Goal: Task Accomplishment & Management: Use online tool/utility

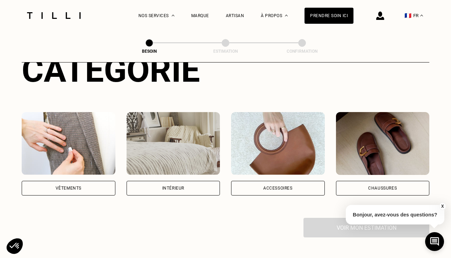
click at [79, 186] on div "Vêtements" at bounding box center [69, 188] width 26 height 4
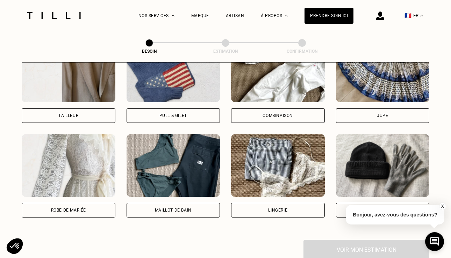
scroll to position [460, 0]
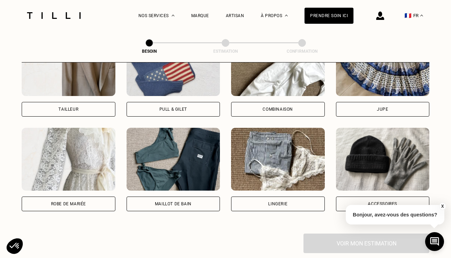
click at [85, 197] on div "Robe de mariée" at bounding box center [69, 204] width 94 height 15
select select "FR"
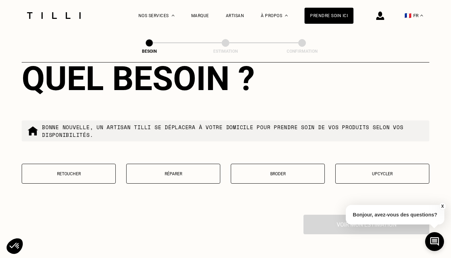
scroll to position [834, 0]
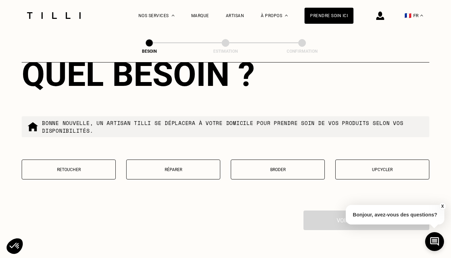
click at [404, 167] on p "Upcycler" at bounding box center [382, 169] width 86 height 5
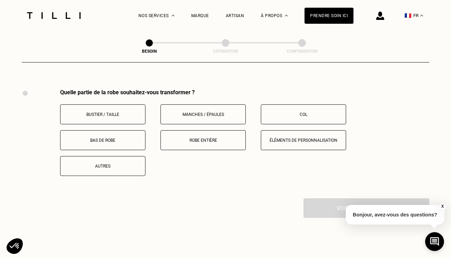
scroll to position [958, 0]
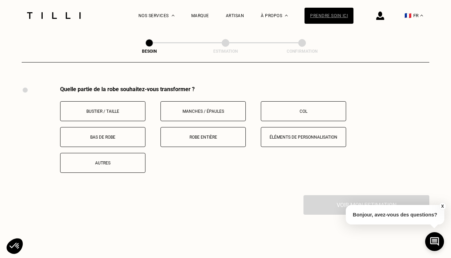
click at [322, 11] on div "Prendre soin ici" at bounding box center [328, 16] width 49 height 16
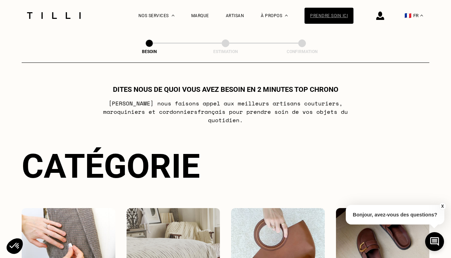
click at [322, 10] on div "Prendre soin ici" at bounding box center [328, 16] width 49 height 16
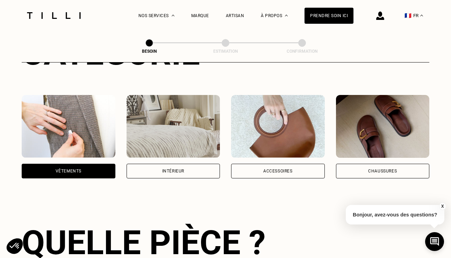
scroll to position [121, 0]
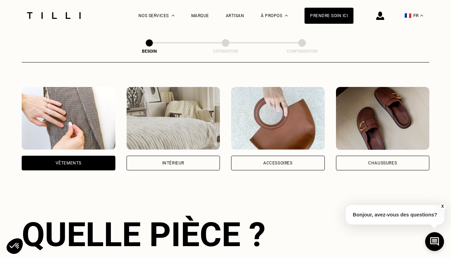
click at [104, 156] on div "Vêtements" at bounding box center [69, 163] width 94 height 15
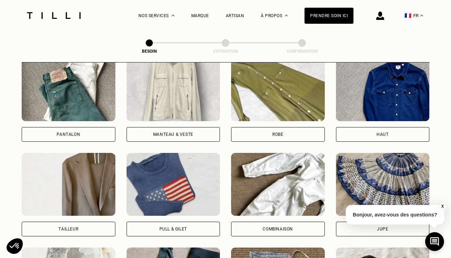
scroll to position [343, 0]
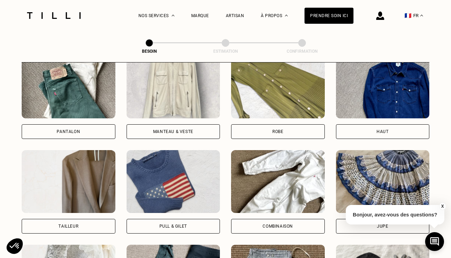
click at [80, 219] on div "Tailleur" at bounding box center [69, 226] width 94 height 15
select select "FR"
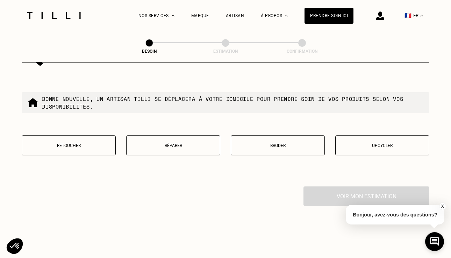
scroll to position [868, 0]
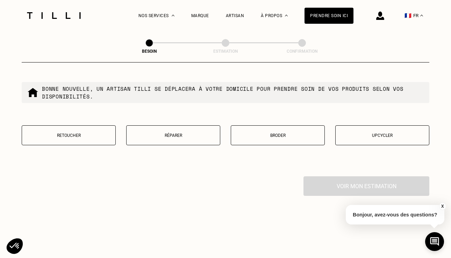
click at [157, 133] on p "Réparer" at bounding box center [173, 135] width 86 height 5
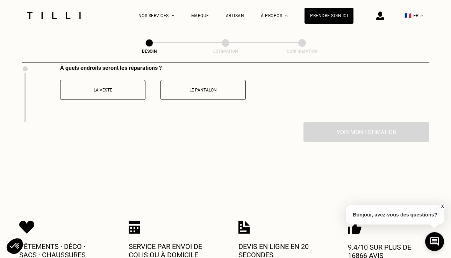
click at [116, 88] on p "La veste" at bounding box center [103, 90] width 78 height 5
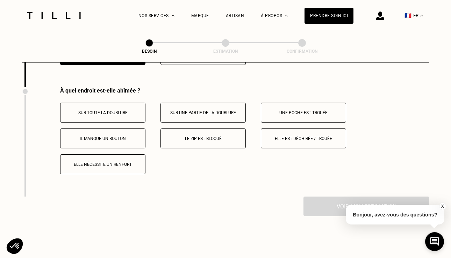
scroll to position [1016, 0]
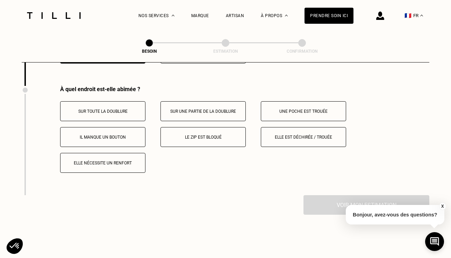
click at [307, 135] on p "Elle est déchirée / trouée" at bounding box center [304, 137] width 78 height 5
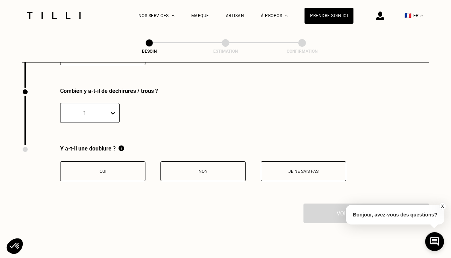
scroll to position [1125, 0]
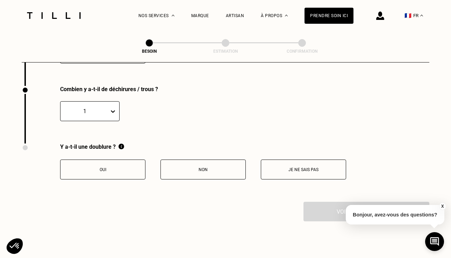
click at [107, 167] on p "Oui" at bounding box center [103, 169] width 78 height 5
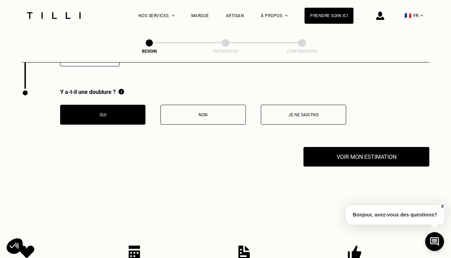
scroll to position [1190, 0]
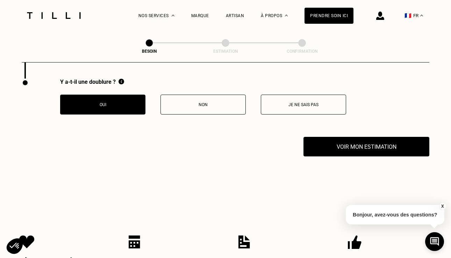
click at [364, 128] on div "Y a-t-il une doublure ? Oui Non Je ne sais pas" at bounding box center [226, 108] width 408 height 58
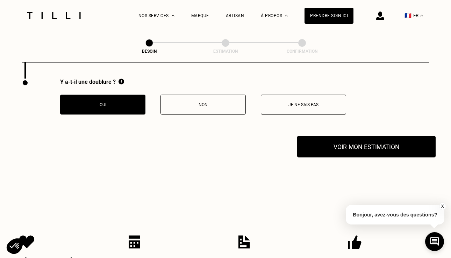
click at [352, 144] on button "Voir mon estimation" at bounding box center [366, 147] width 138 height 22
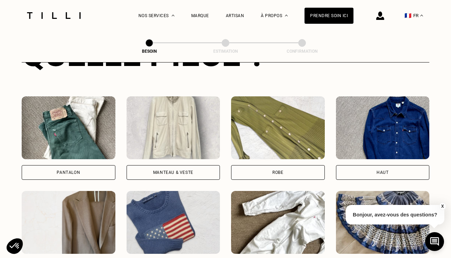
scroll to position [299, 0]
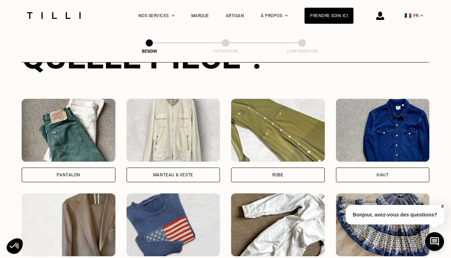
click at [193, 157] on div "Manteau & Veste" at bounding box center [174, 141] width 94 height 84
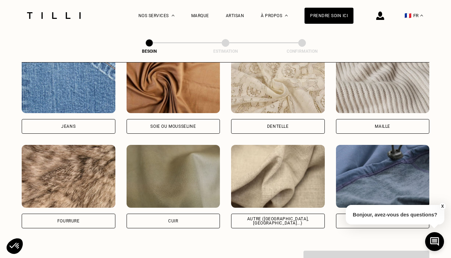
scroll to position [771, 0]
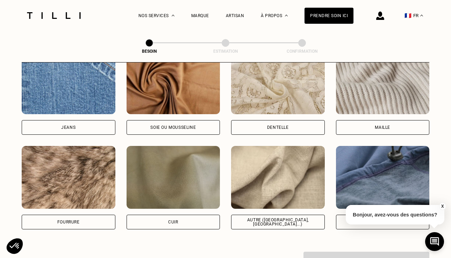
click at [261, 219] on div "Autre ([GEOGRAPHIC_DATA], [GEOGRAPHIC_DATA]...)" at bounding box center [278, 222] width 94 height 15
select select "FR"
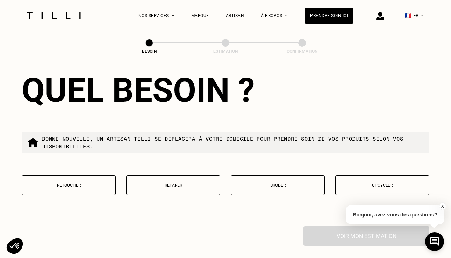
scroll to position [1158, 0]
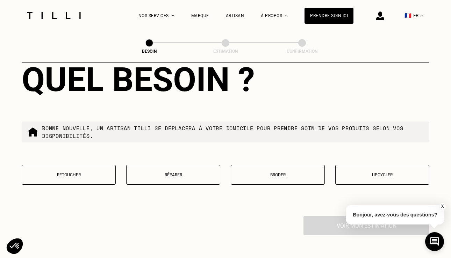
click at [173, 173] on button "Réparer" at bounding box center [173, 175] width 94 height 20
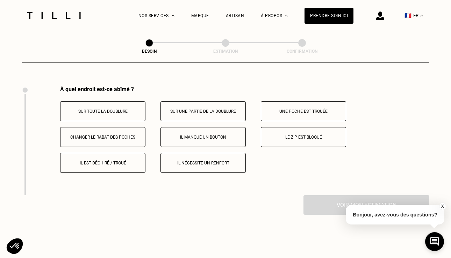
scroll to position [1289, 0]
click at [288, 107] on button "Une poche est trouée" at bounding box center [303, 111] width 85 height 20
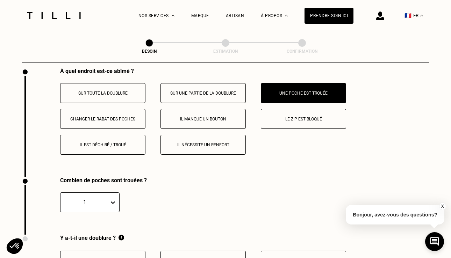
click at [209, 92] on button "Sur une partie de la doublure" at bounding box center [202, 93] width 85 height 20
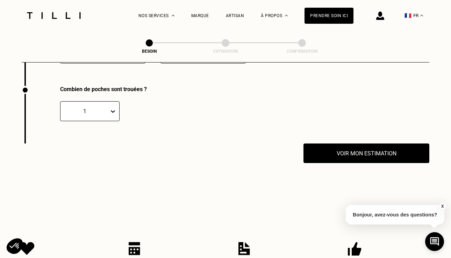
scroll to position [1398, 0]
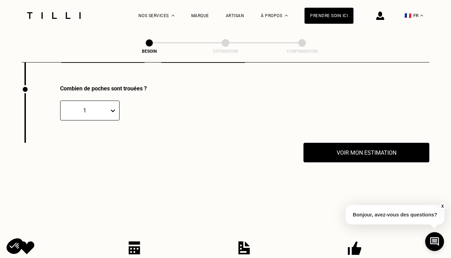
click at [209, 111] on p at bounding box center [233, 111] width 197 height 20
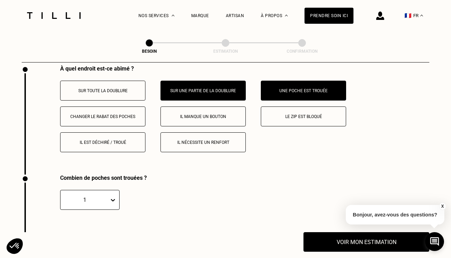
scroll to position [1305, 0]
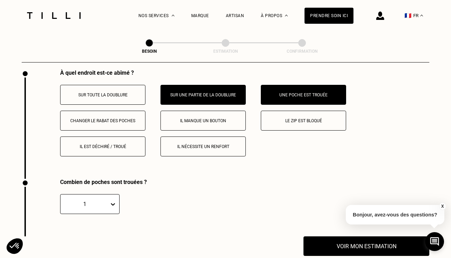
click at [120, 137] on button "Il est déchiré / troué" at bounding box center [102, 147] width 85 height 20
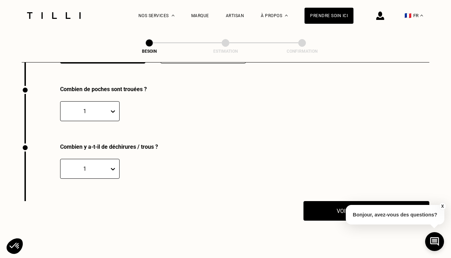
scroll to position [1398, 0]
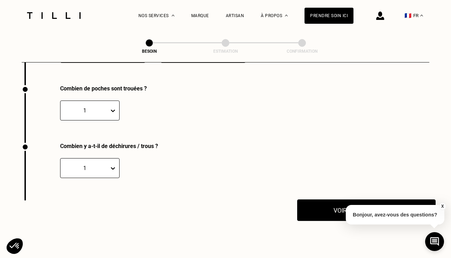
click at [315, 208] on button "Voir mon estimation" at bounding box center [366, 211] width 138 height 22
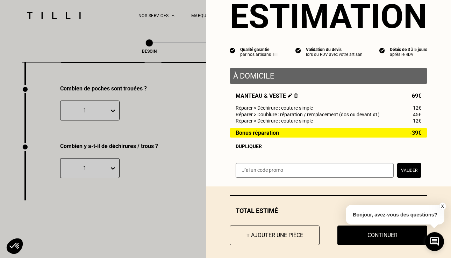
scroll to position [31, 0]
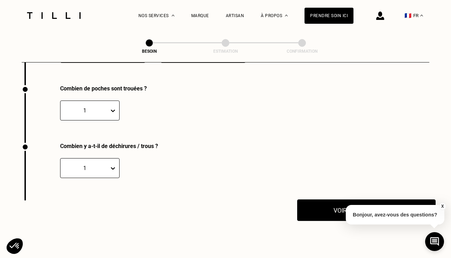
click at [304, 200] on button "Voir mon estimation" at bounding box center [366, 211] width 138 height 22
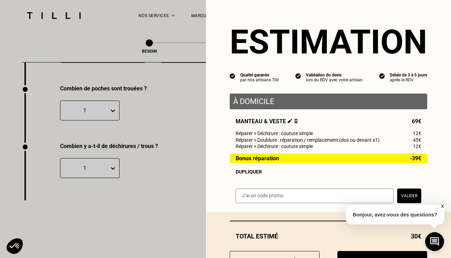
click at [367, 140] on span "Réparer > Doublure : réparation / remplacement (dos ou devant x1)" at bounding box center [308, 140] width 144 height 6
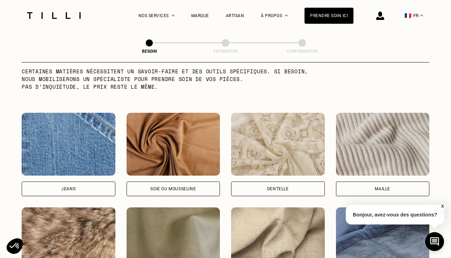
click at [358, 182] on div "Maille" at bounding box center [383, 189] width 94 height 15
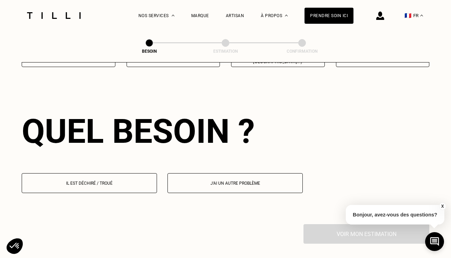
scroll to position [937, 0]
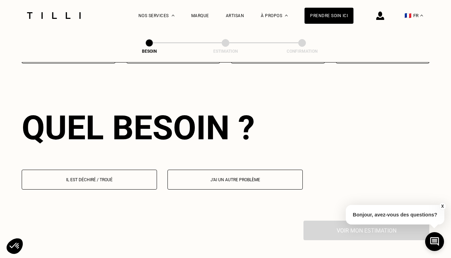
click at [110, 178] on p "Il est déchiré / troué" at bounding box center [90, 180] width 128 height 5
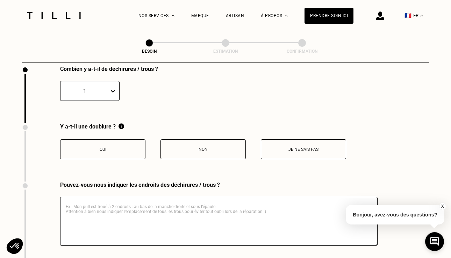
scroll to position [1091, 0]
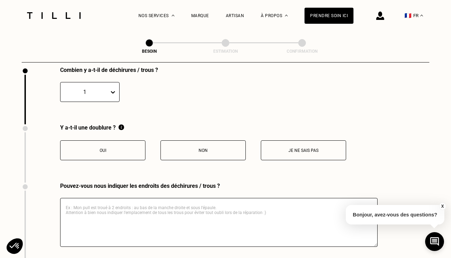
drag, startPoint x: 134, startPoint y: 213, endPoint x: 128, endPoint y: 209, distance: 7.5
click at [134, 213] on textarea at bounding box center [218, 222] width 317 height 49
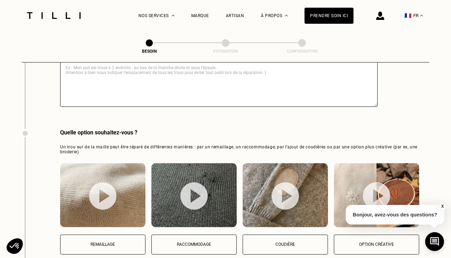
scroll to position [1234, 0]
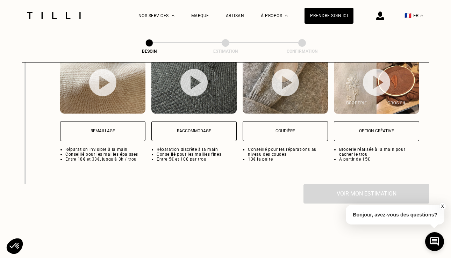
click at [129, 129] on button "Remaillage" at bounding box center [102, 131] width 85 height 20
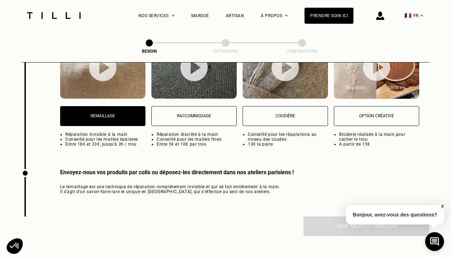
scroll to position [1357, 0]
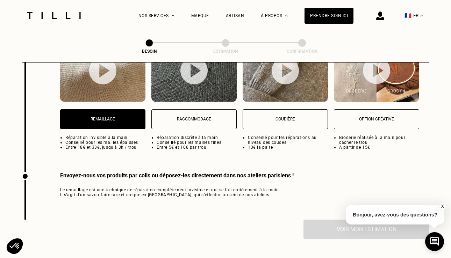
click at [204, 117] on p "Raccommodage" at bounding box center [194, 119] width 78 height 5
select select "FR"
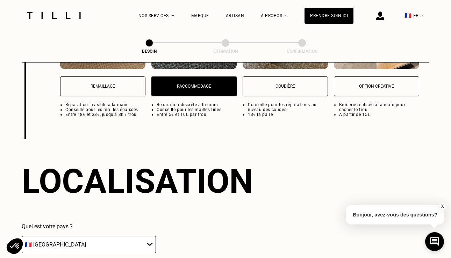
click at [106, 87] on button "Remaillage" at bounding box center [102, 87] width 85 height 20
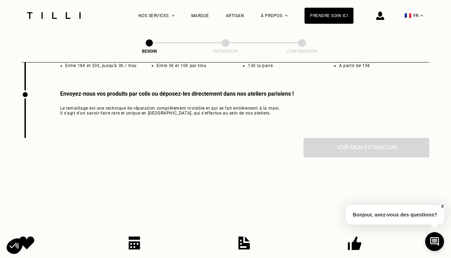
scroll to position [1444, 0]
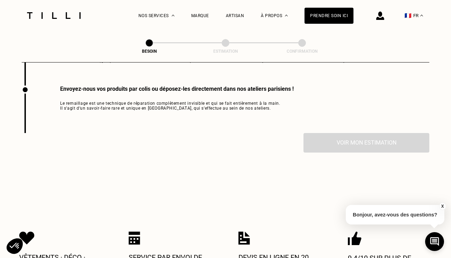
click at [127, 112] on div "Envoyez-nous vos produits par colis ou déposez-les directement dans nos atelier…" at bounding box center [158, 110] width 272 height 48
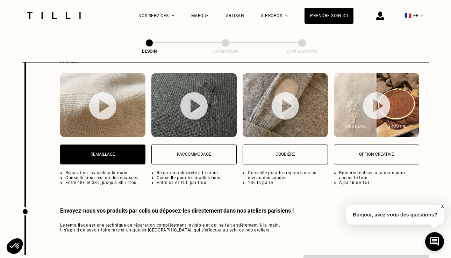
scroll to position [1325, 0]
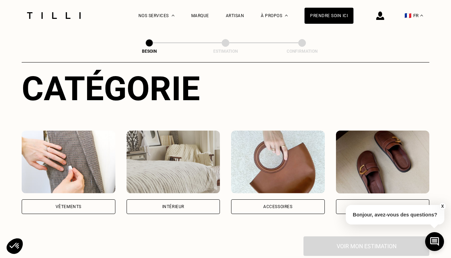
scroll to position [106, 0]
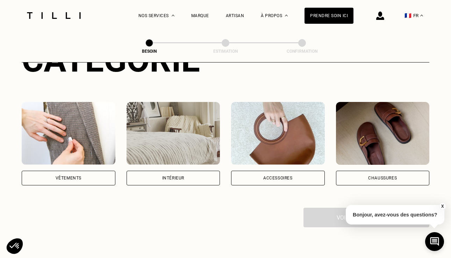
click at [93, 171] on div "Vêtements" at bounding box center [69, 178] width 94 height 15
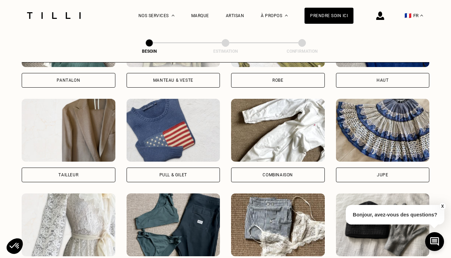
scroll to position [411, 0]
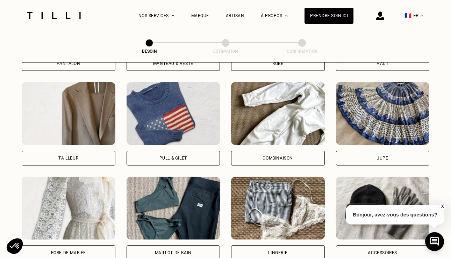
click at [66, 248] on div "Robe de mariée" at bounding box center [69, 253] width 94 height 15
select select "FR"
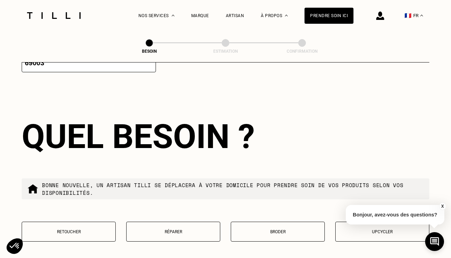
scroll to position [1179, 0]
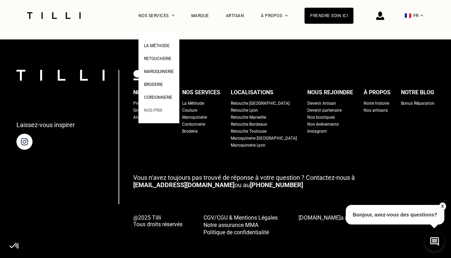
click at [155, 112] on span "Nos prix" at bounding box center [153, 110] width 19 height 5
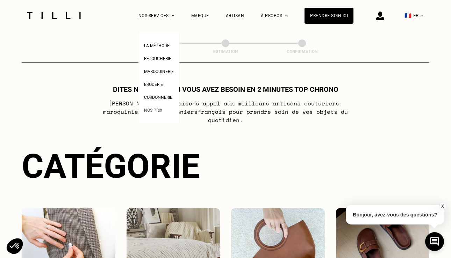
select select "FR"
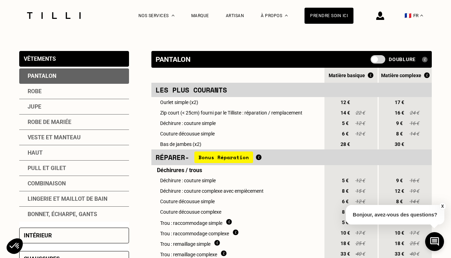
scroll to position [137, 0]
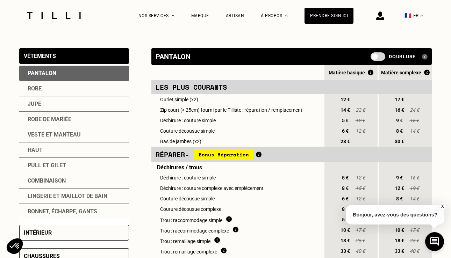
click at [63, 133] on div "Veste et manteau" at bounding box center [74, 134] width 110 height 15
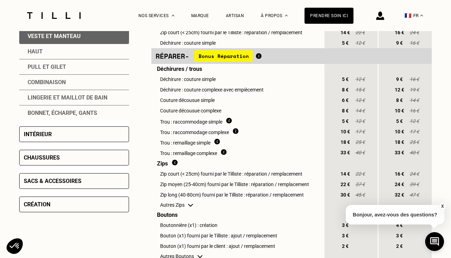
scroll to position [248, 0]
